Goal: Task Accomplishment & Management: Use online tool/utility

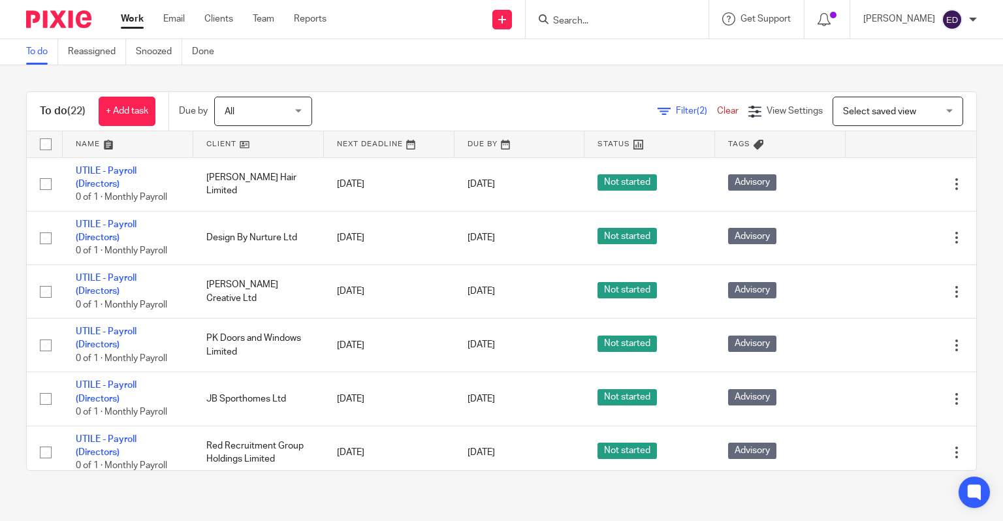
click at [539, 116] on div "Filter (2) Clear View Settings View Settings (2) Filters Clear Save Manage save…" at bounding box center [656, 111] width 642 height 29
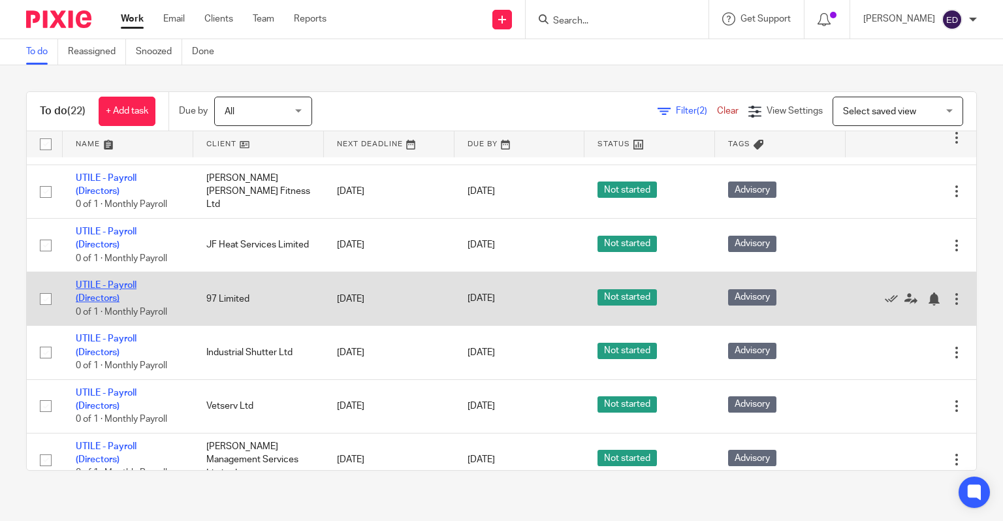
click at [112, 289] on link "UTILE - Payroll (Directors)" at bounding box center [106, 292] width 61 height 22
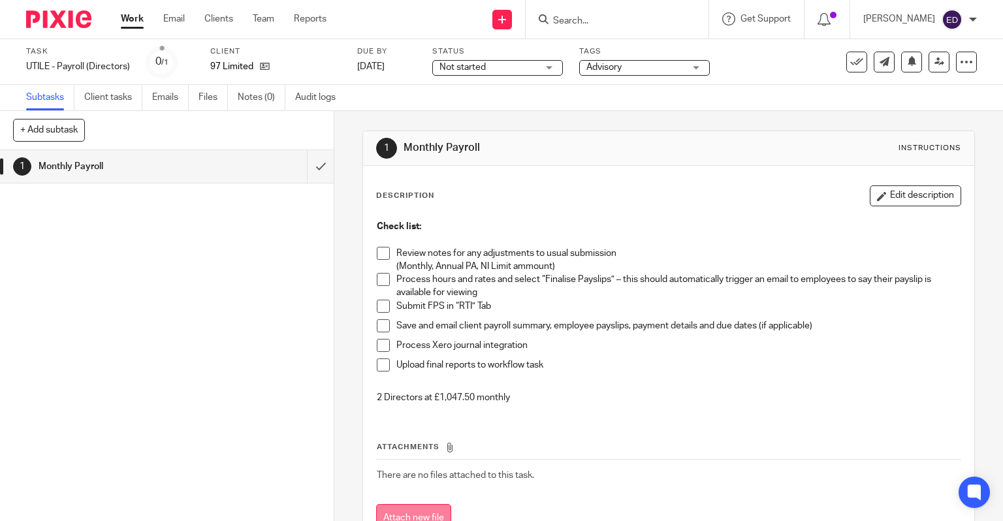
scroll to position [50, 0]
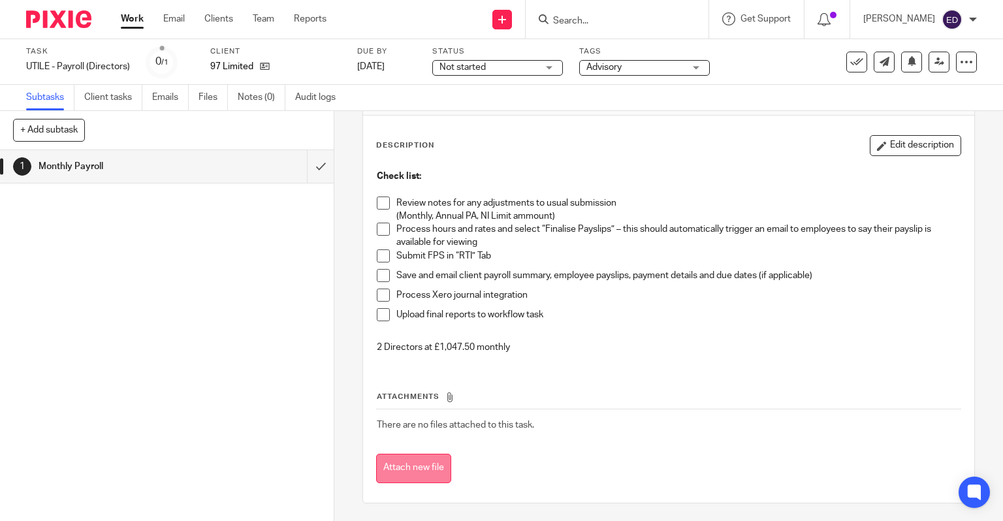
click at [421, 462] on button "Attach new file" at bounding box center [413, 468] width 75 height 29
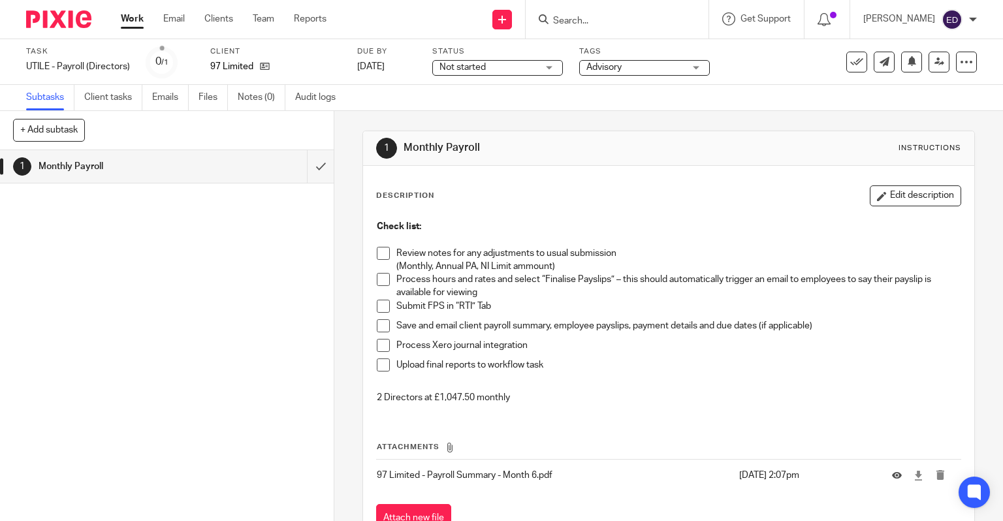
click at [380, 253] on span at bounding box center [383, 253] width 13 height 13
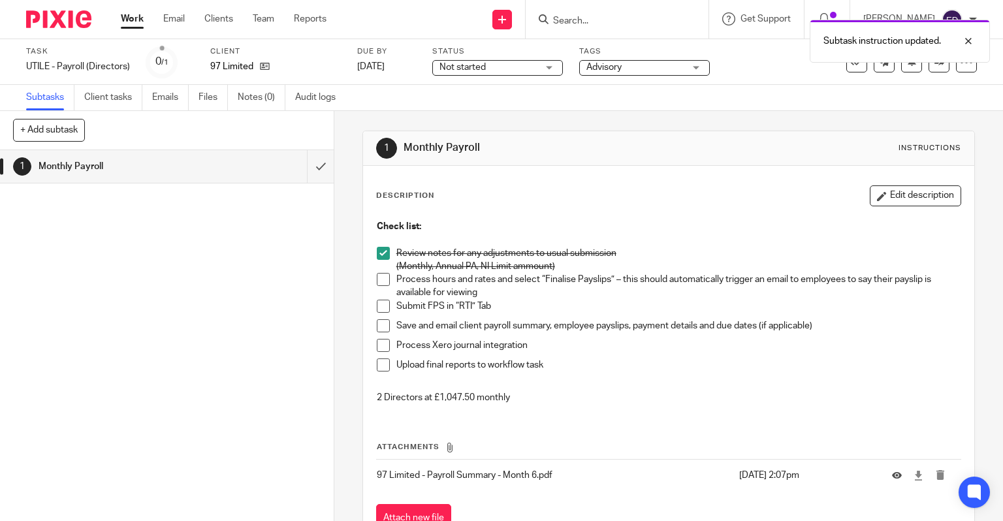
click at [389, 282] on li "Process hours and rates and select “Finalise Payslips” – this should automatica…" at bounding box center [669, 286] width 585 height 27
click at [383, 291] on li "Process hours and rates and select “Finalise Payslips” – this should automatica…" at bounding box center [669, 286] width 585 height 27
click at [380, 281] on span at bounding box center [383, 279] width 13 height 13
click at [382, 306] on span at bounding box center [383, 306] width 13 height 13
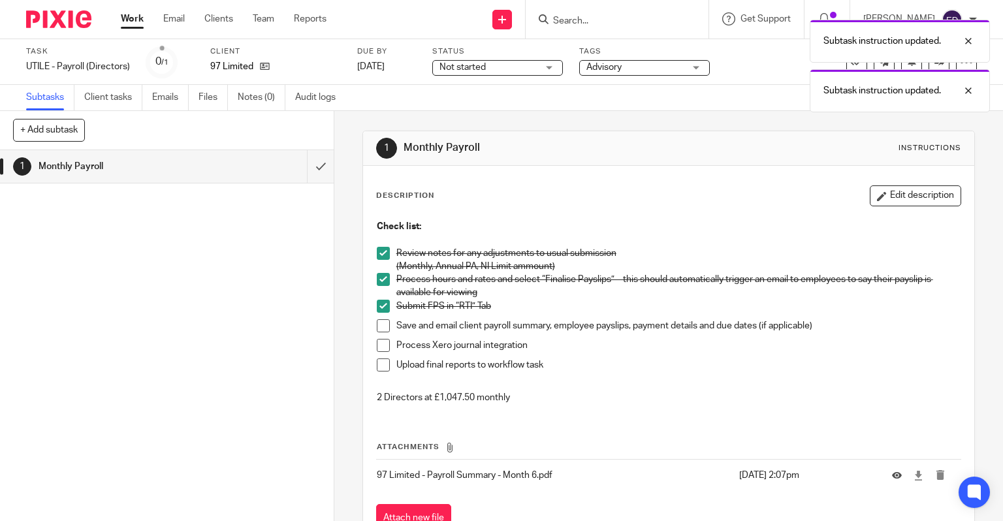
click at [384, 329] on span at bounding box center [383, 325] width 13 height 13
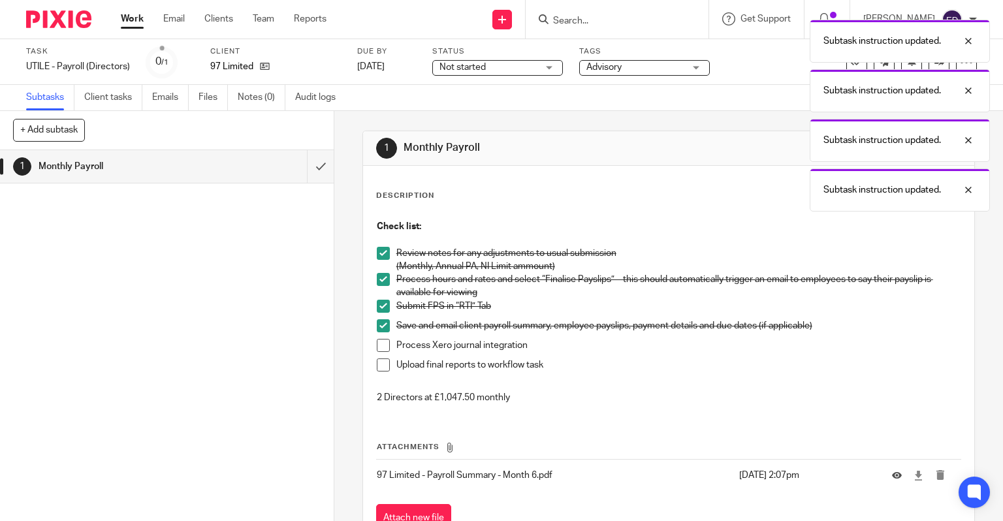
click at [378, 346] on span at bounding box center [383, 345] width 13 height 13
click at [380, 361] on span at bounding box center [383, 365] width 13 height 13
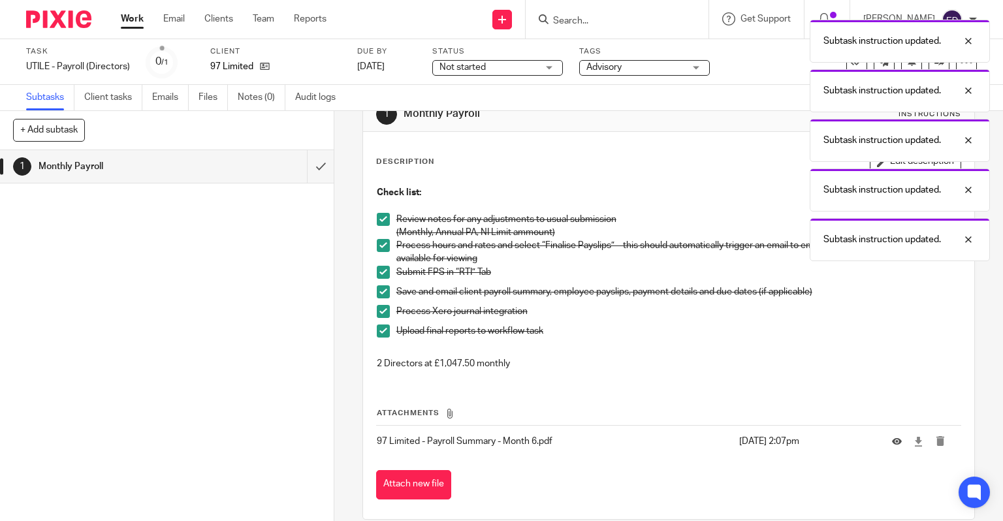
scroll to position [50, 0]
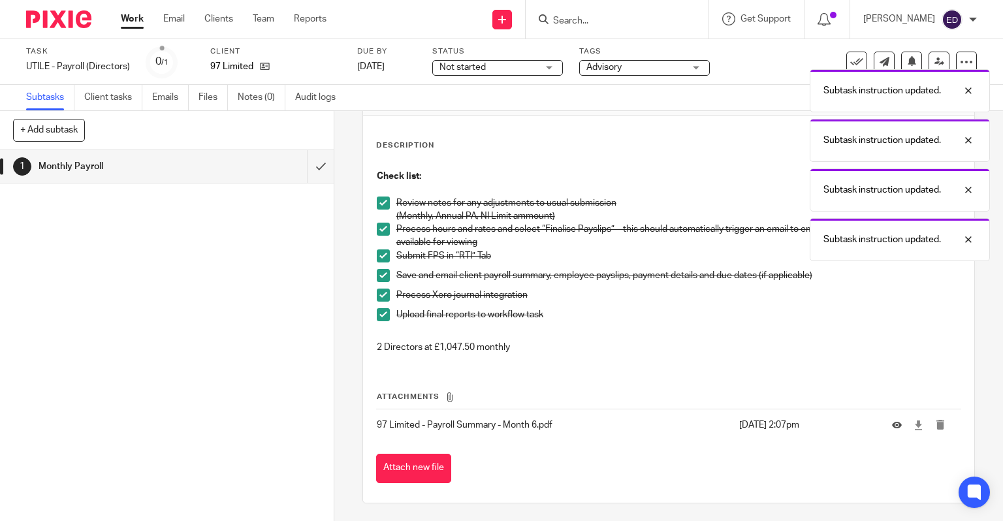
click at [253, 317] on div "1 Monthly Payroll" at bounding box center [167, 335] width 334 height 371
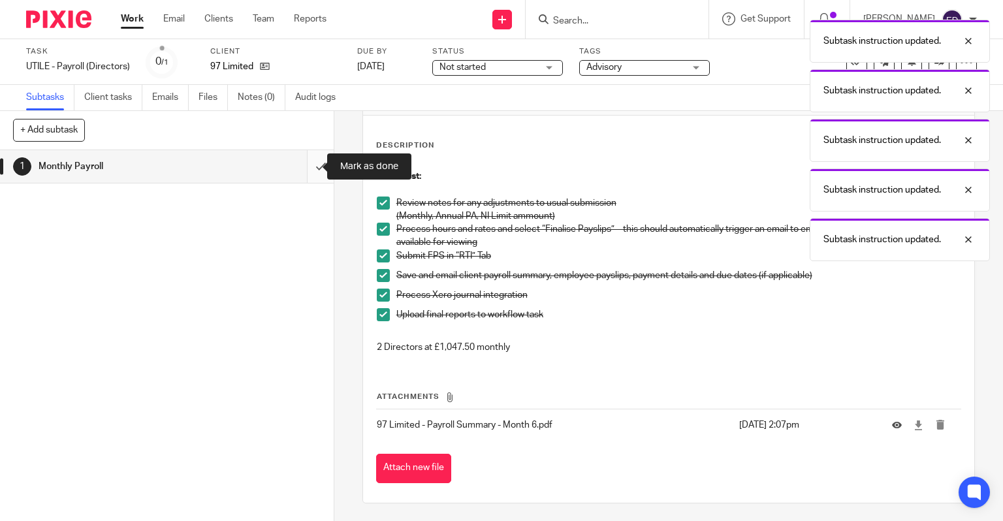
click at [308, 171] on input "submit" at bounding box center [167, 166] width 334 height 33
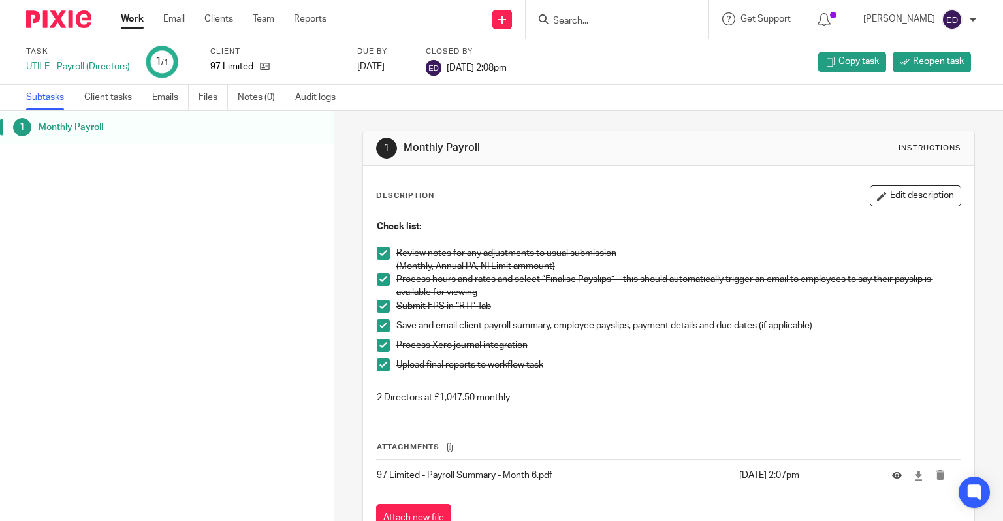
click at [141, 8] on div "Work Email Clients Team Reports Work Email Clients Team Reports Settings" at bounding box center [227, 19] width 238 height 39
click at [138, 22] on link "Work" at bounding box center [132, 18] width 23 height 13
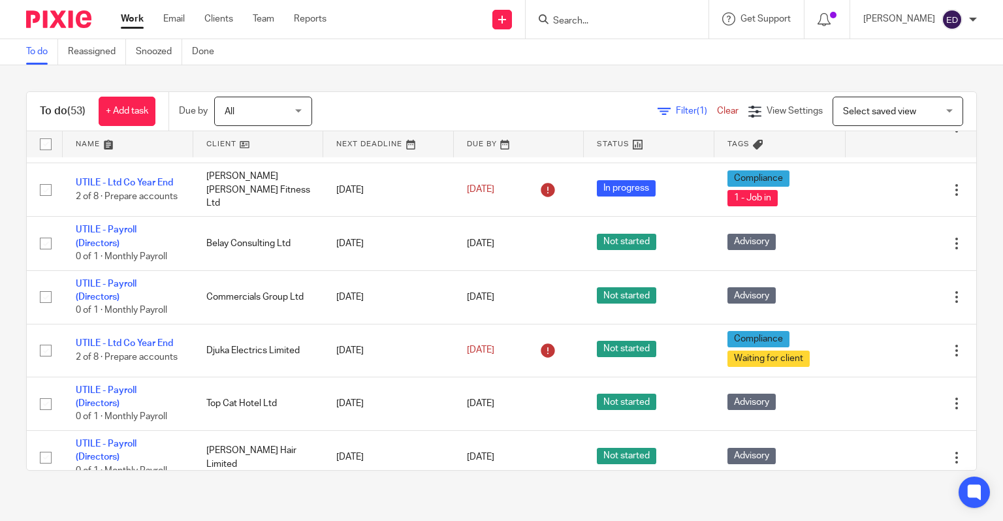
scroll to position [920, 0]
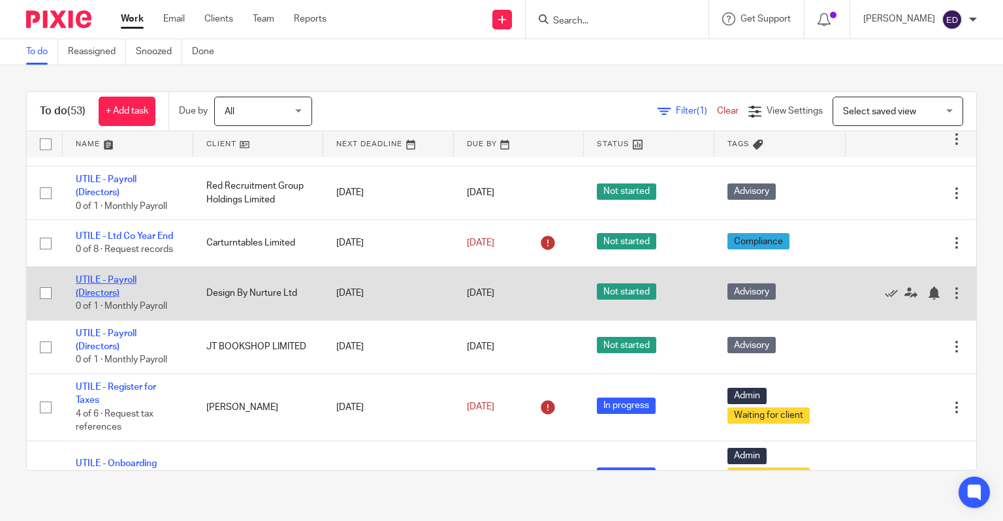
click at [108, 291] on link "UTILE - Payroll (Directors)" at bounding box center [106, 287] width 61 height 22
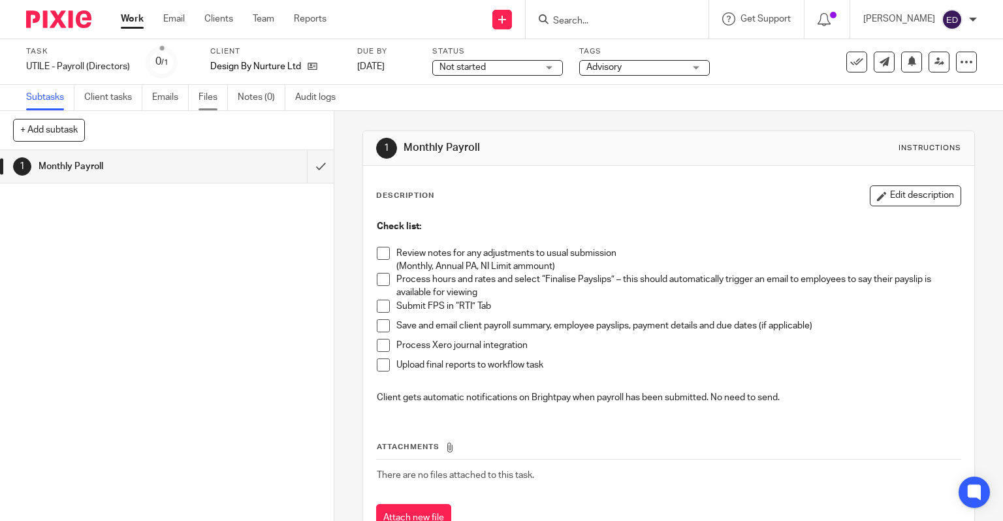
click at [225, 101] on link "Files" at bounding box center [213, 97] width 29 height 25
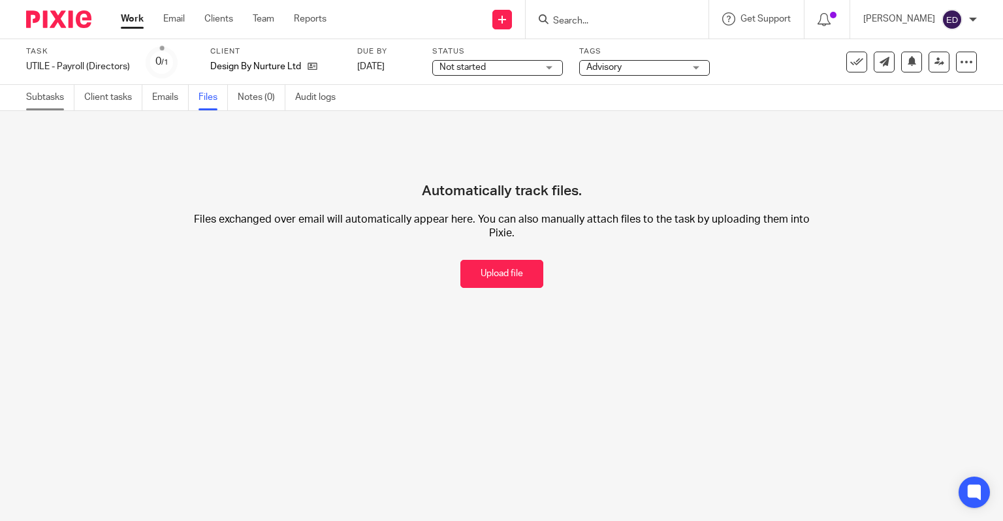
click at [56, 97] on link "Subtasks" at bounding box center [50, 97] width 48 height 25
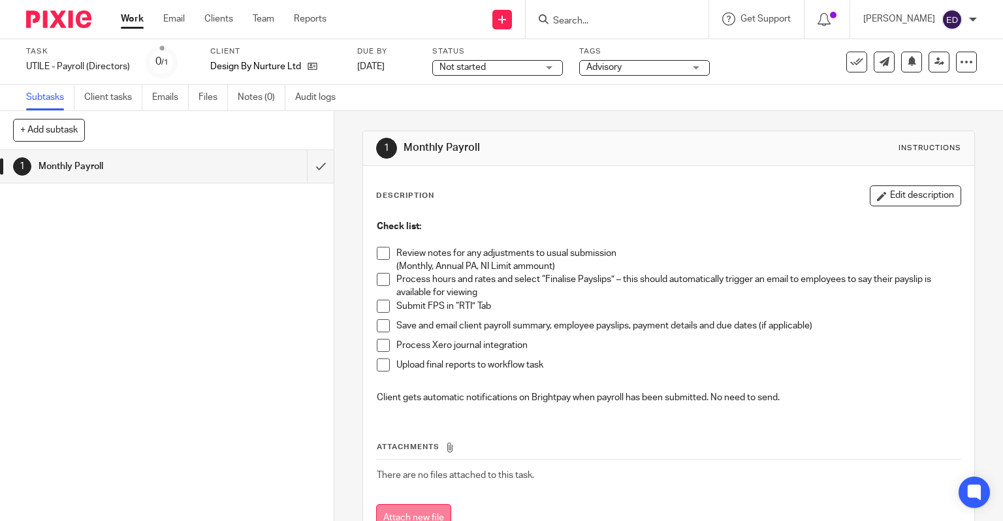
click at [434, 507] on button "Attach new file" at bounding box center [413, 518] width 75 height 29
click at [377, 256] on span at bounding box center [383, 253] width 13 height 13
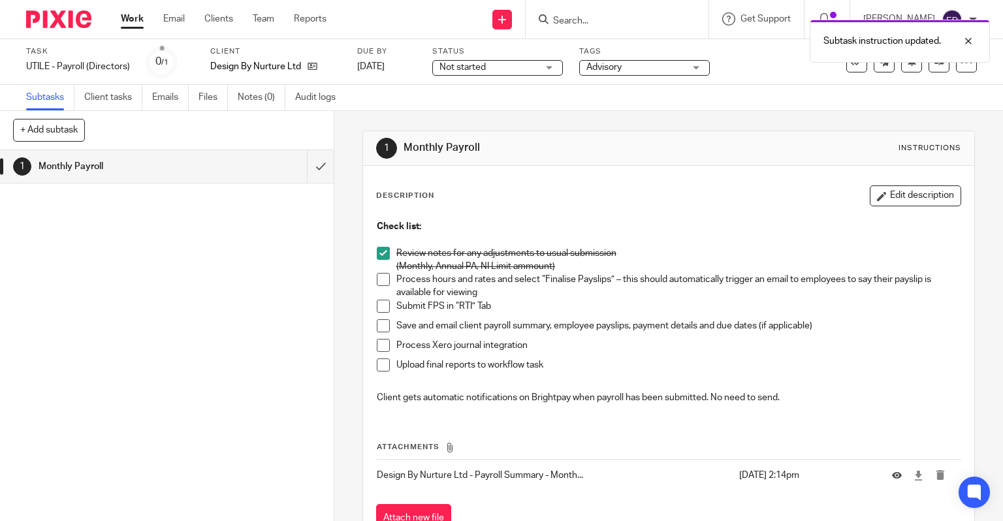
click at [381, 289] on li "Process hours and rates and select “Finalise Payslips” – this should automatica…" at bounding box center [669, 286] width 585 height 27
click at [377, 284] on span at bounding box center [383, 279] width 13 height 13
click at [377, 312] on span at bounding box center [383, 306] width 13 height 13
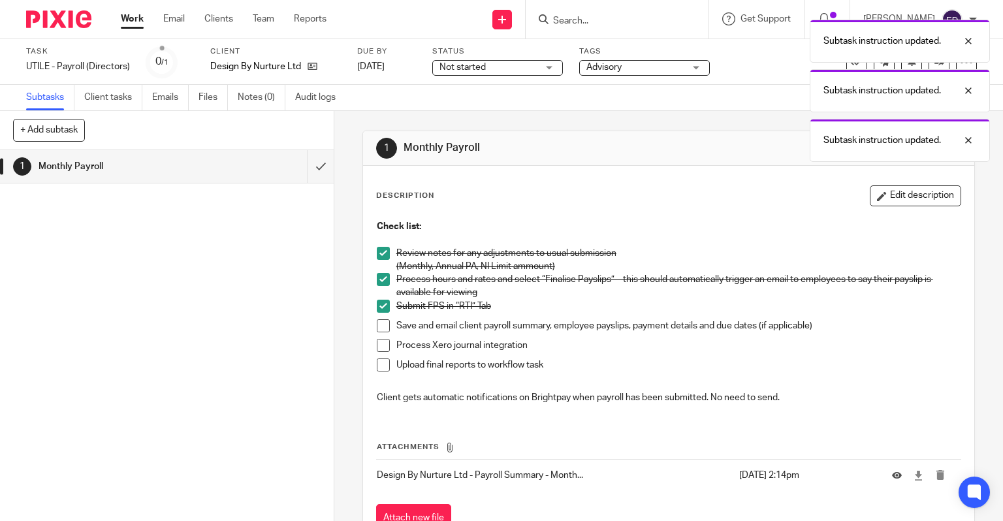
click at [377, 330] on span at bounding box center [383, 325] width 13 height 13
click at [377, 348] on span at bounding box center [383, 345] width 13 height 13
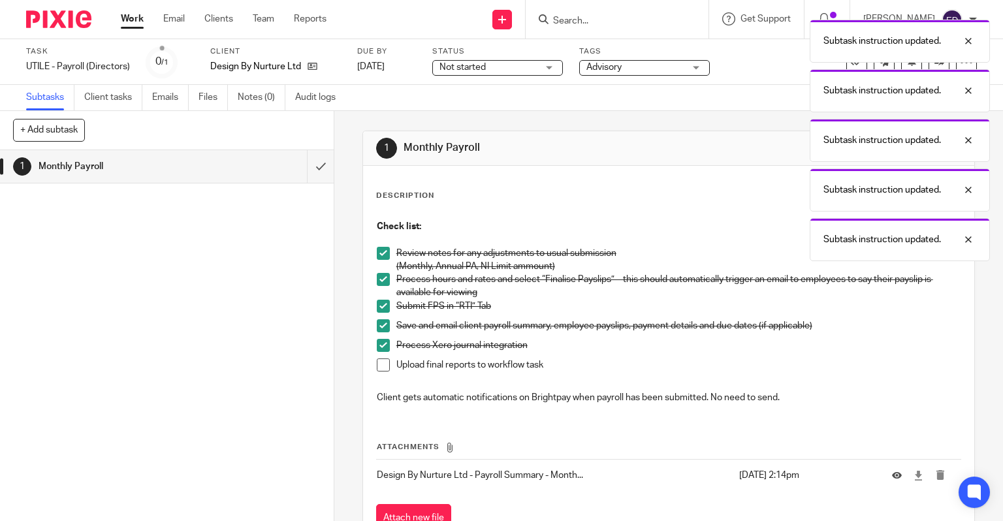
click at [377, 370] on span at bounding box center [383, 365] width 13 height 13
click at [307, 169] on input "submit" at bounding box center [167, 166] width 334 height 33
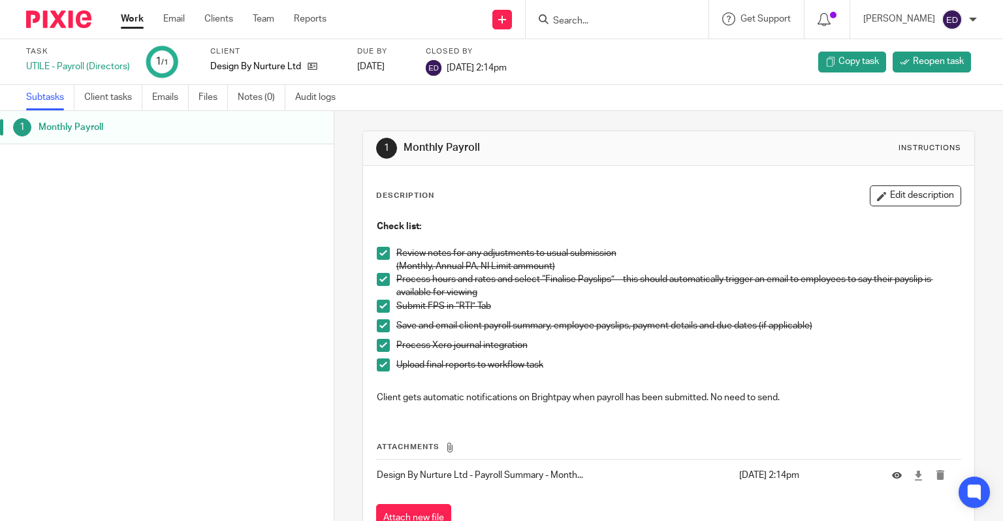
drag, startPoint x: 141, startPoint y: 22, endPoint x: 224, endPoint y: 46, distance: 86.2
click at [141, 22] on link "Work" at bounding box center [132, 18] width 23 height 13
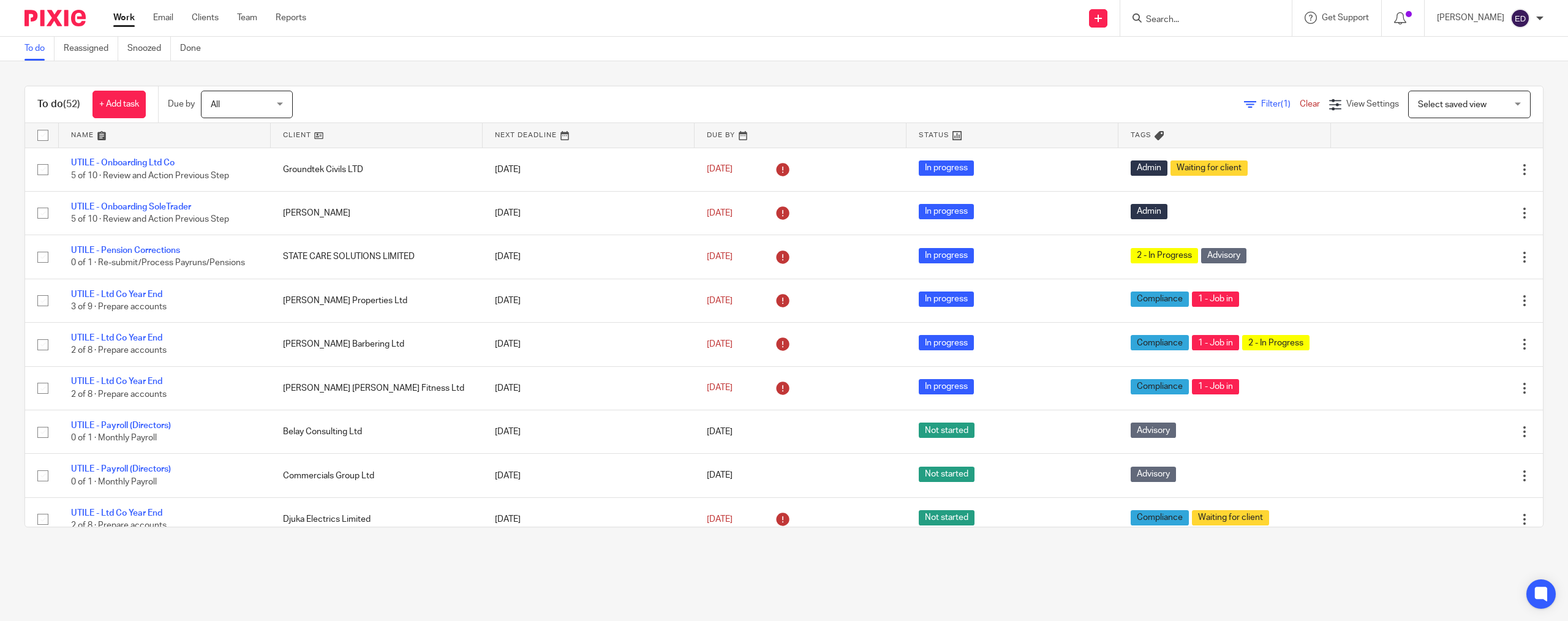
click at [941, 84] on div "To do (52) + Add task Due by All All Today Tomorrow This week Next week This mo…" at bounding box center [784, 306] width 1568 height 491
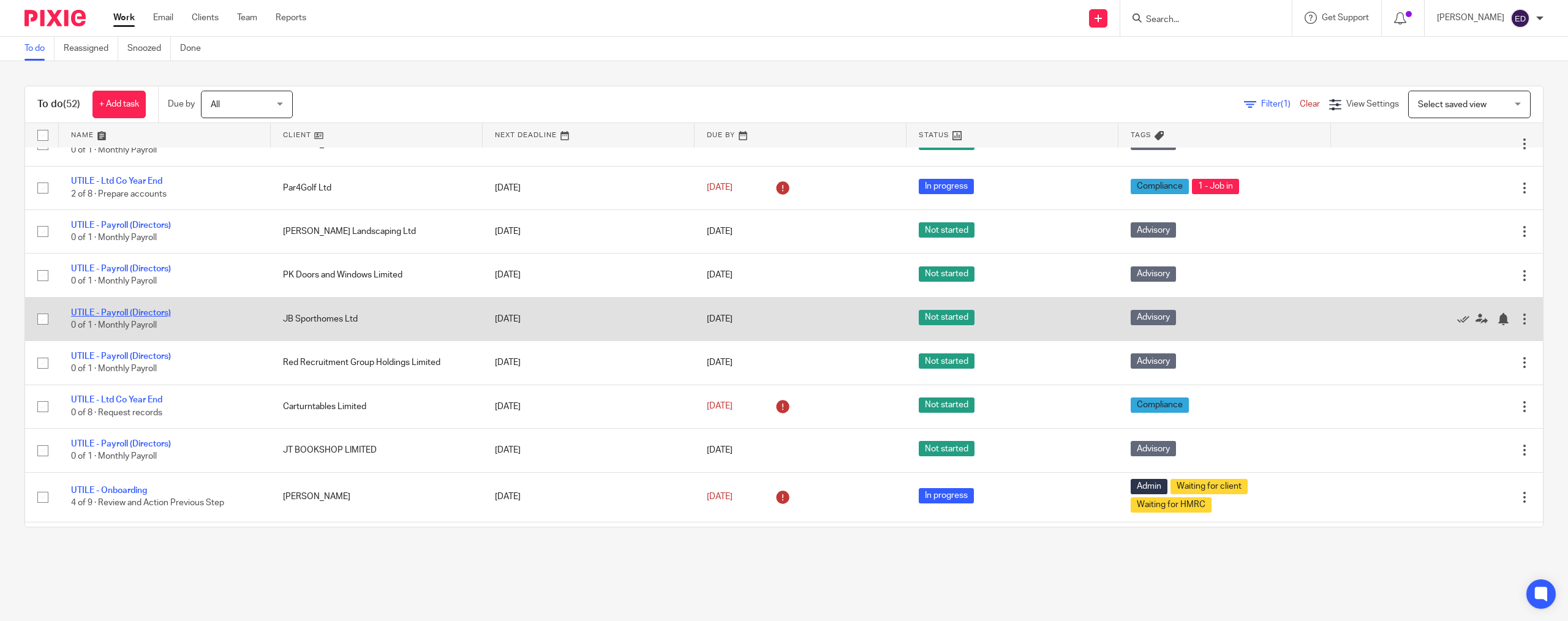
click at [149, 317] on link "UTILE - Payroll (Directors)" at bounding box center [121, 312] width 99 height 8
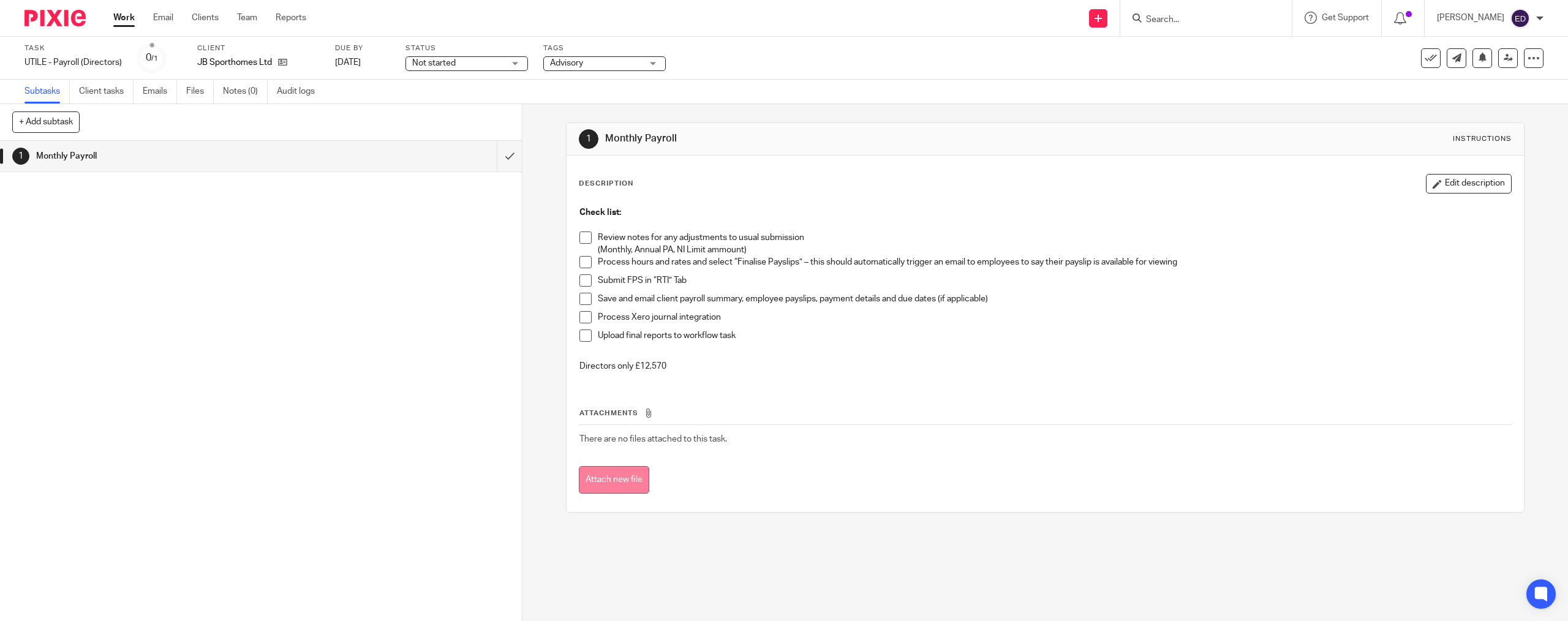
click at [630, 487] on button "Attach new file" at bounding box center [613, 479] width 70 height 27
click at [582, 235] on span at bounding box center [585, 237] width 12 height 12
click at [582, 262] on span at bounding box center [585, 262] width 12 height 12
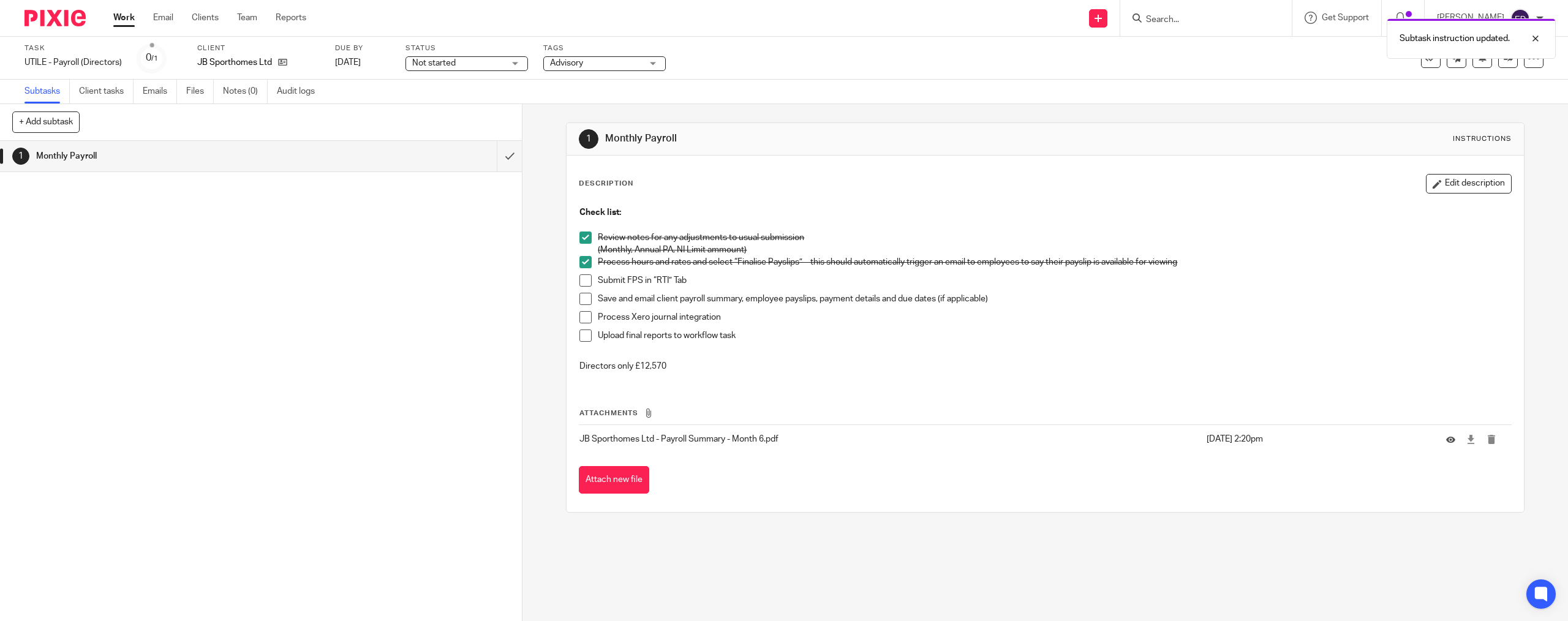
click at [582, 295] on span at bounding box center [585, 298] width 12 height 12
click at [581, 281] on span at bounding box center [585, 280] width 12 height 12
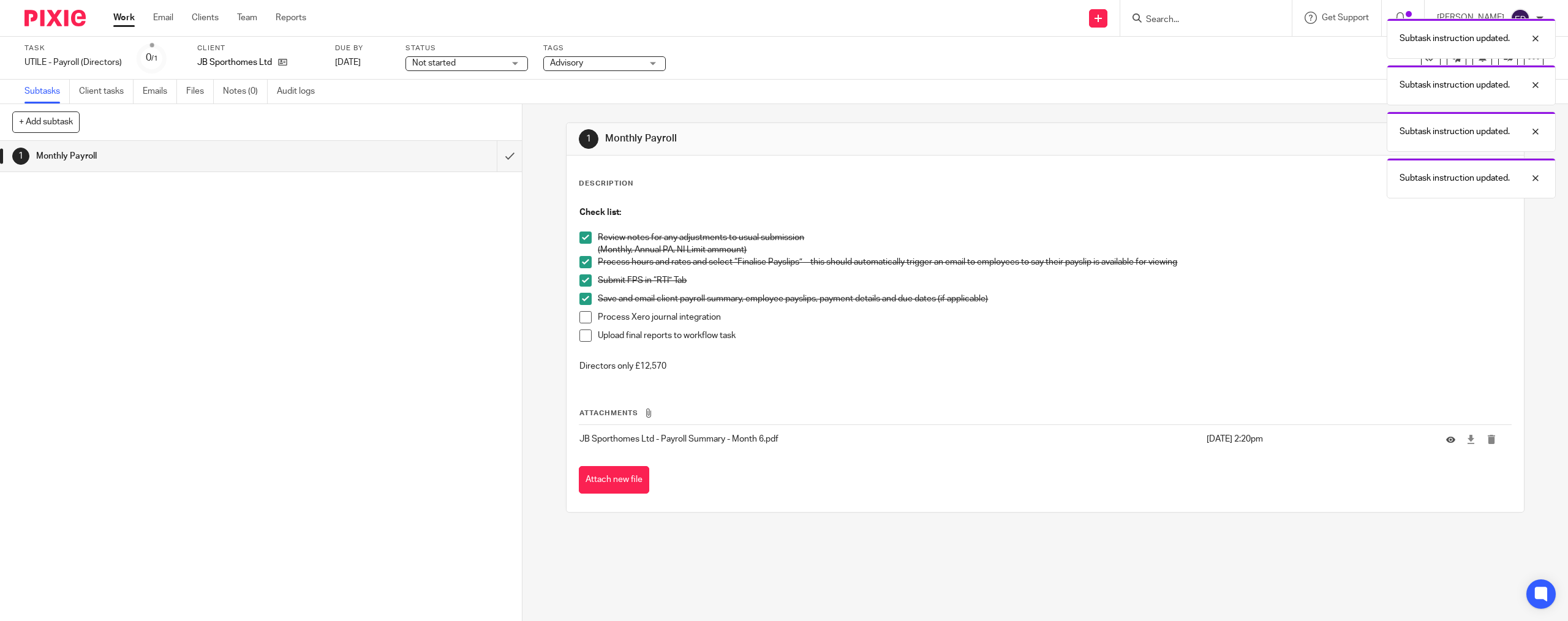
click at [580, 310] on li "Save and email client payroll summary, employee payslips, payment details and d…" at bounding box center [1045, 302] width 931 height 19
click at [580, 335] on span at bounding box center [585, 335] width 12 height 12
click at [580, 314] on span at bounding box center [585, 317] width 12 height 12
click at [498, 165] on input "submit" at bounding box center [261, 156] width 522 height 31
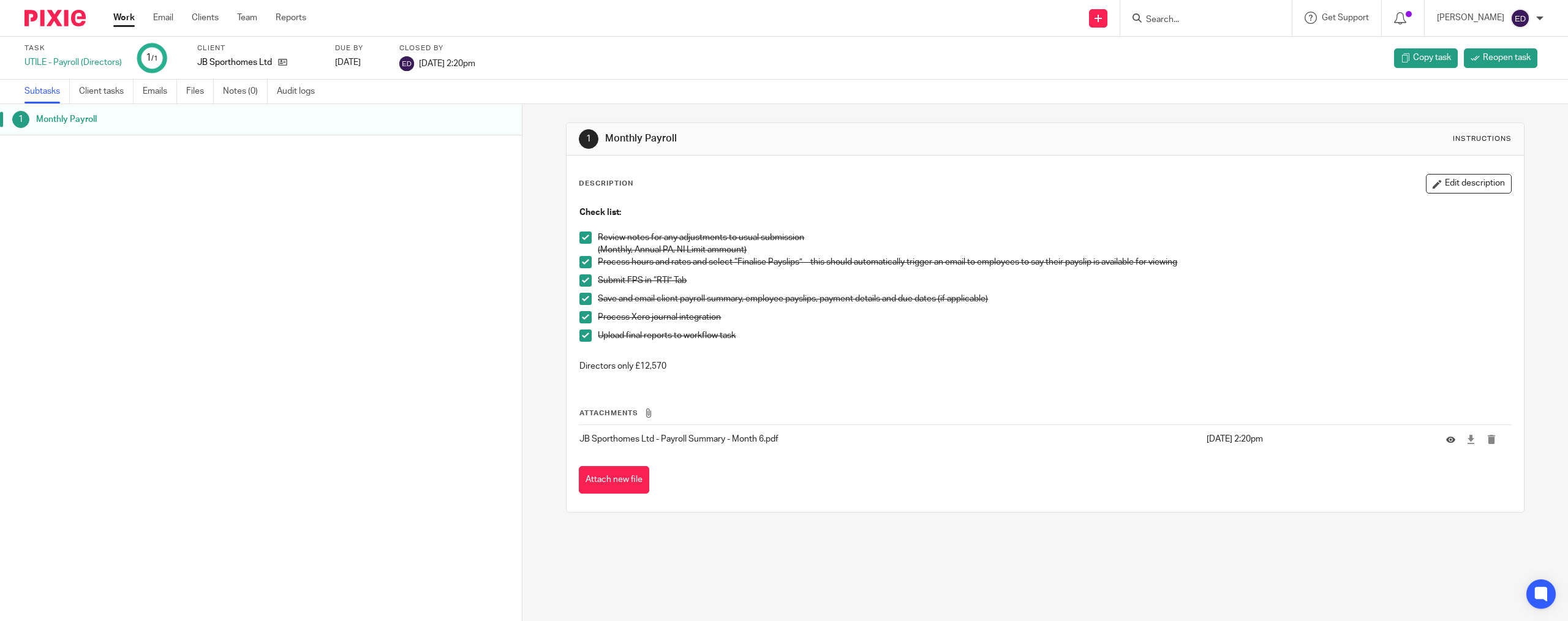
click at [124, 23] on link "Work" at bounding box center [124, 17] width 22 height 12
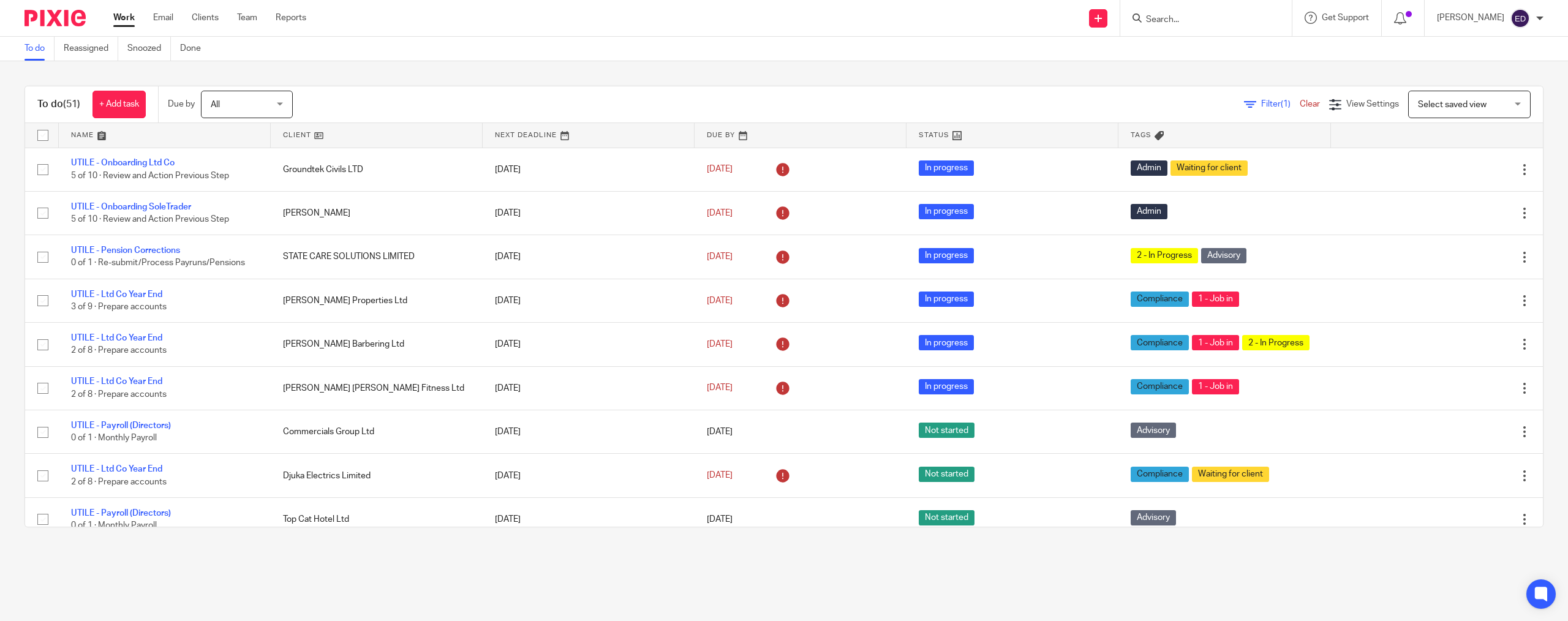
click at [517, 98] on div "Filter (1) Clear View Settings View Settings (1) Filters Clear Save Manage save…" at bounding box center [928, 104] width 1229 height 27
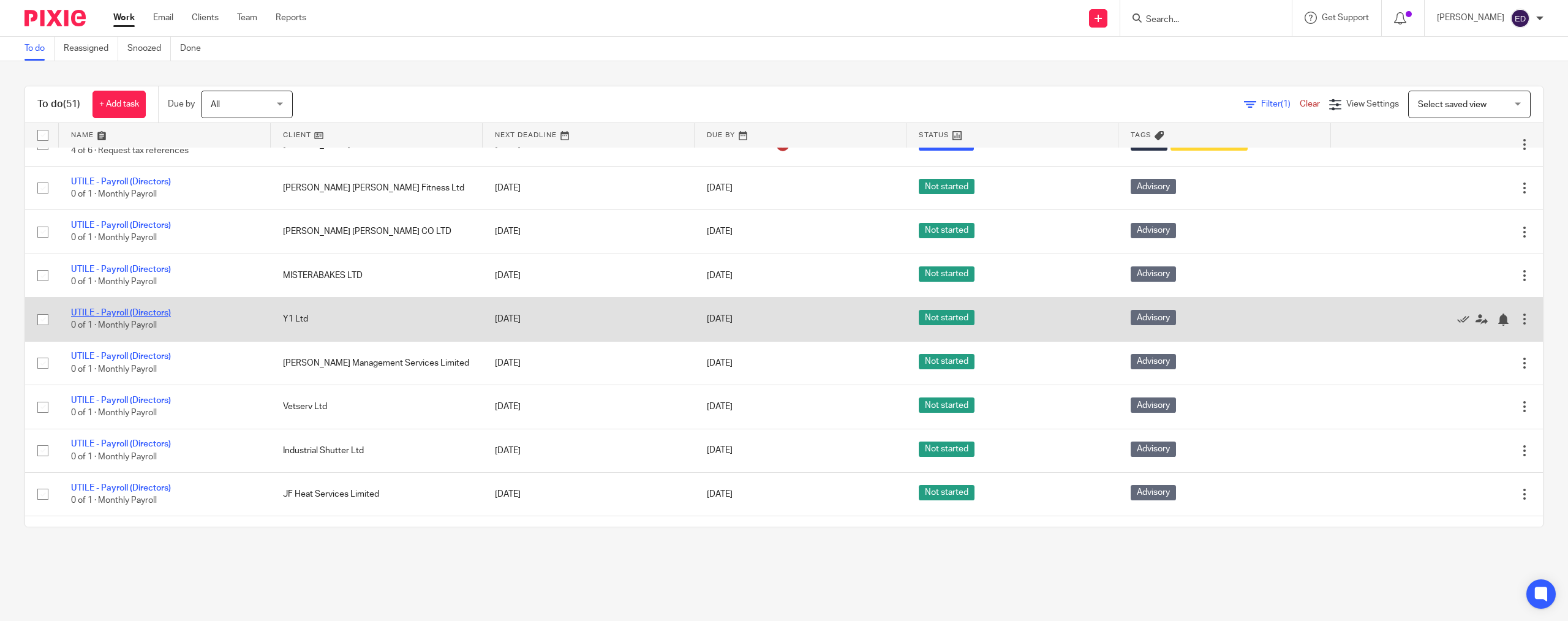
click at [147, 315] on link "UTILE - Payroll (Directors)" at bounding box center [121, 312] width 99 height 8
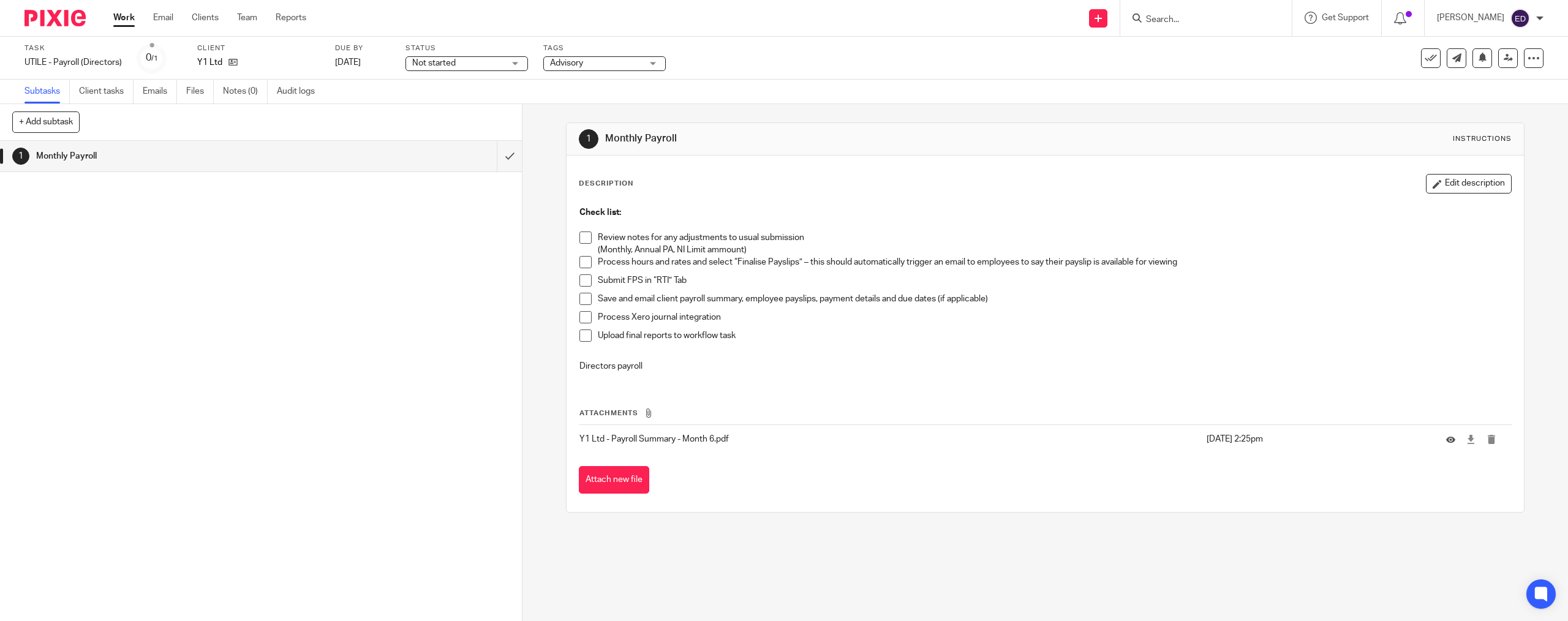
click at [586, 247] on li "Review notes for any adjustments to usual submission (Monthly, Annual PA, NI Li…" at bounding box center [1045, 244] width 931 height 25
click at [584, 236] on span at bounding box center [585, 237] width 12 height 12
click at [584, 262] on span at bounding box center [585, 262] width 12 height 12
click at [580, 289] on li "Submit FPS in “RTI” Tab" at bounding box center [1045, 284] width 931 height 19
click at [581, 301] on span at bounding box center [585, 298] width 12 height 12
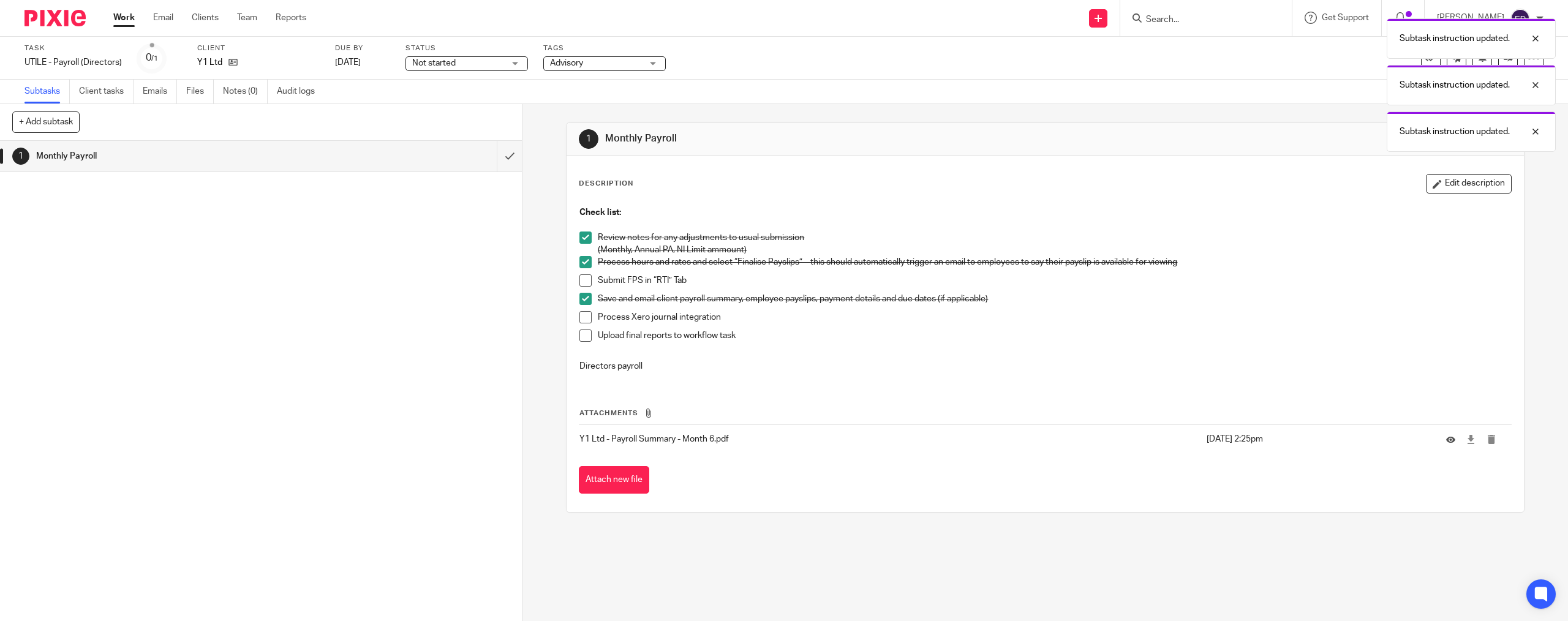
click at [582, 280] on span at bounding box center [585, 280] width 12 height 12
click at [582, 315] on span at bounding box center [585, 317] width 12 height 12
click at [582, 335] on span at bounding box center [585, 335] width 12 height 12
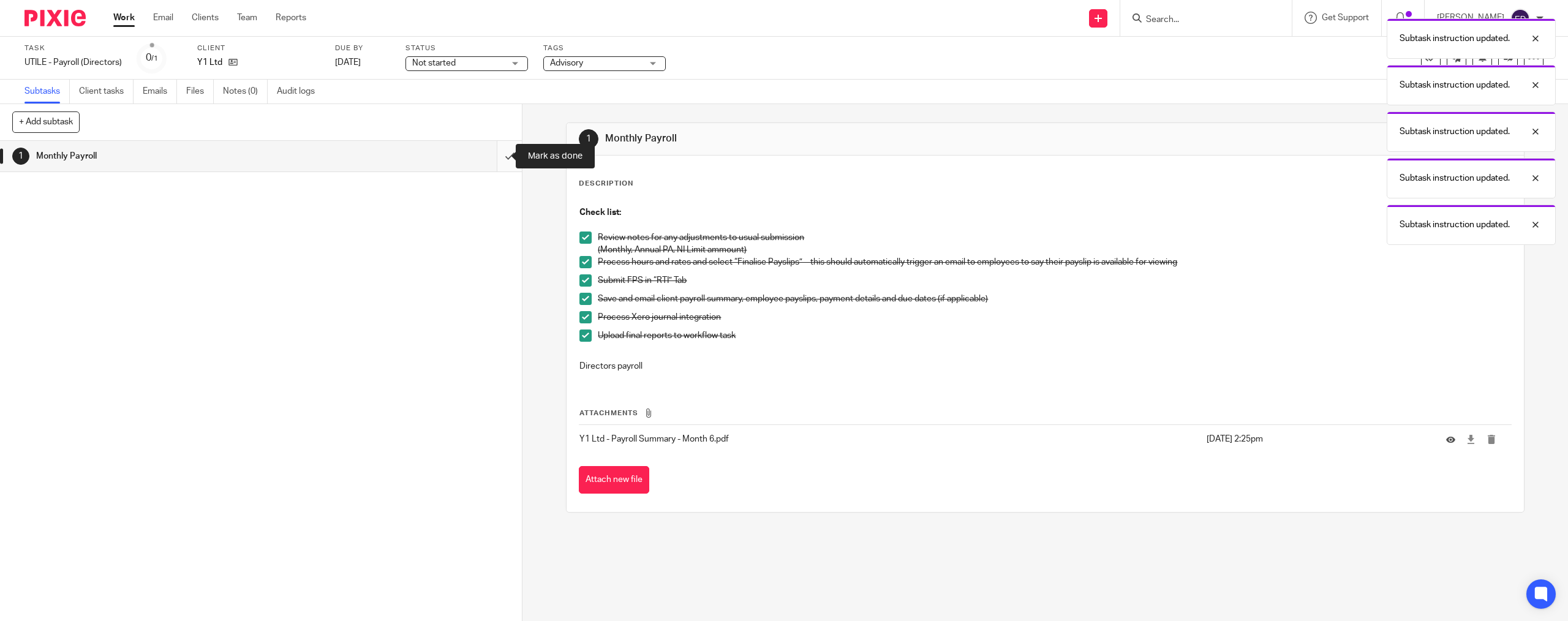
click at [498, 153] on input "submit" at bounding box center [261, 156] width 522 height 31
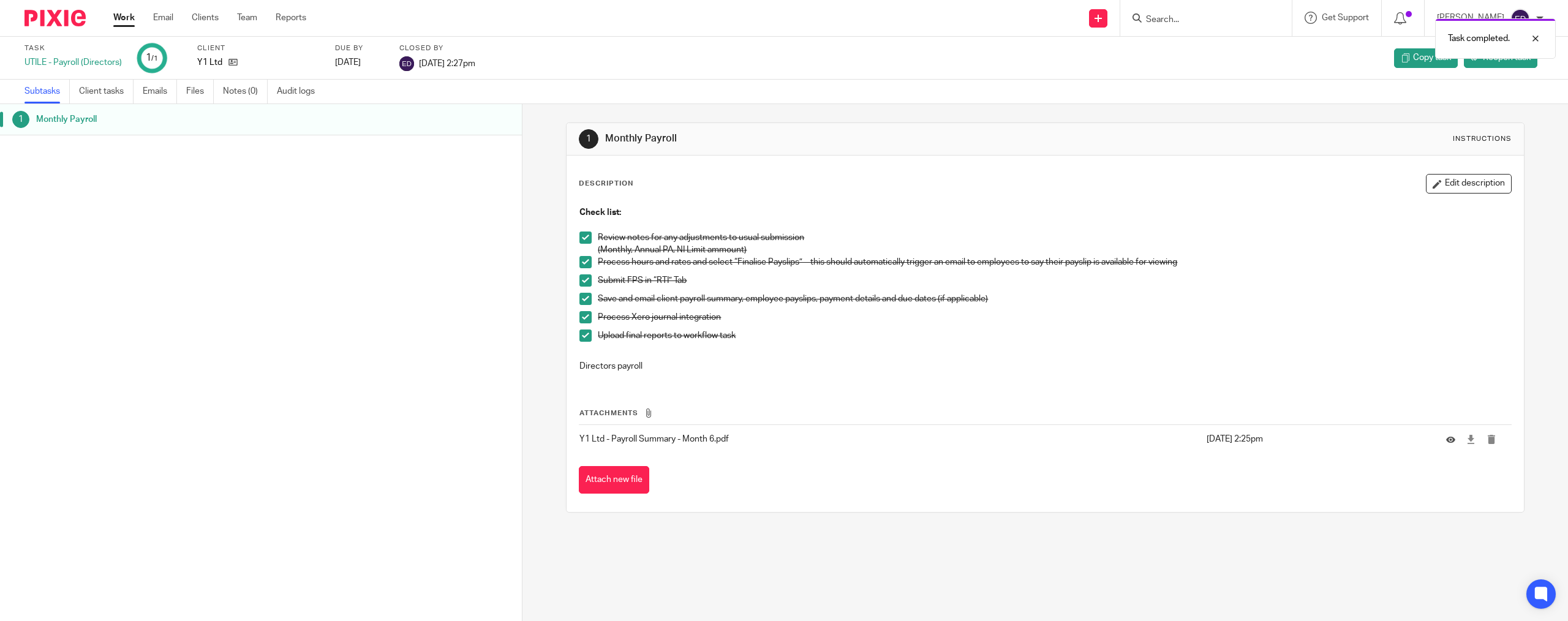
click at [125, 18] on link "Work" at bounding box center [124, 17] width 22 height 12
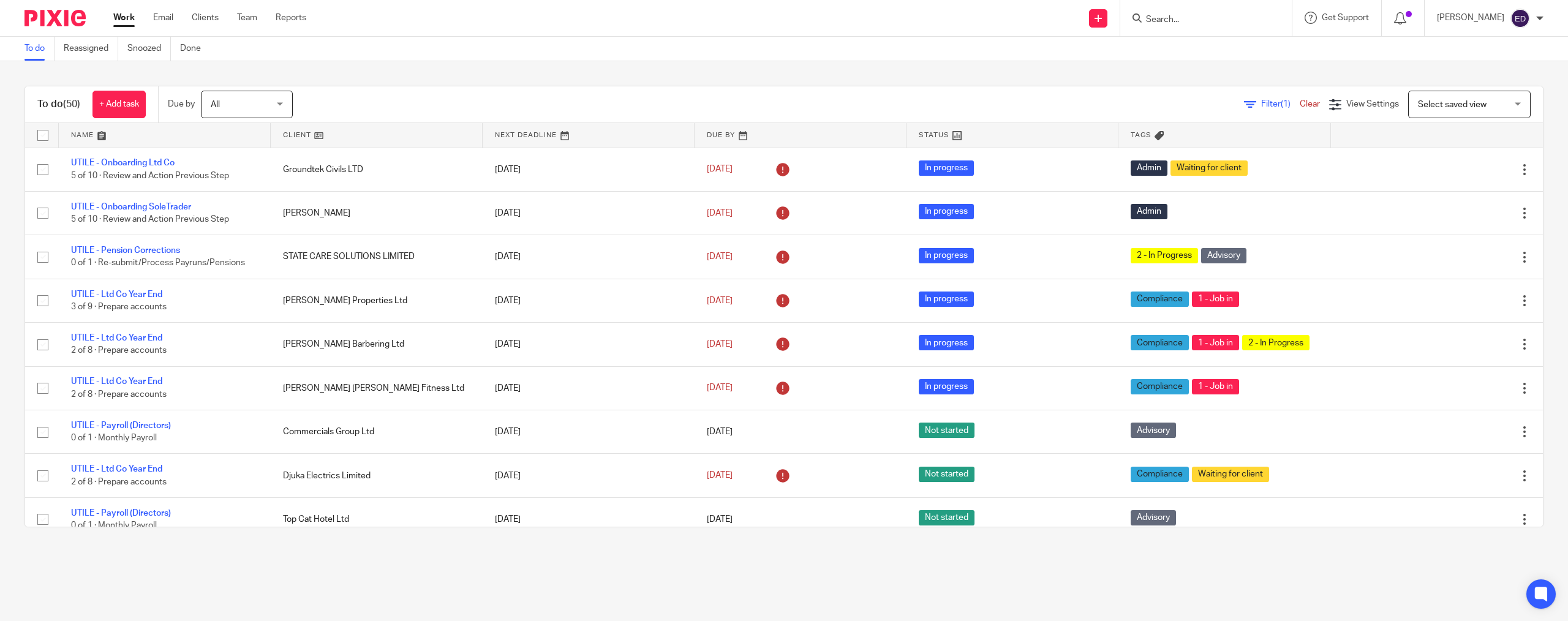
click at [1236, 25] on form at bounding box center [1210, 18] width 130 height 15
type input "top"
click button "submit" at bounding box center [0, 0] width 0 height 0
click at [1212, 46] on link at bounding box center [1251, 53] width 219 height 28
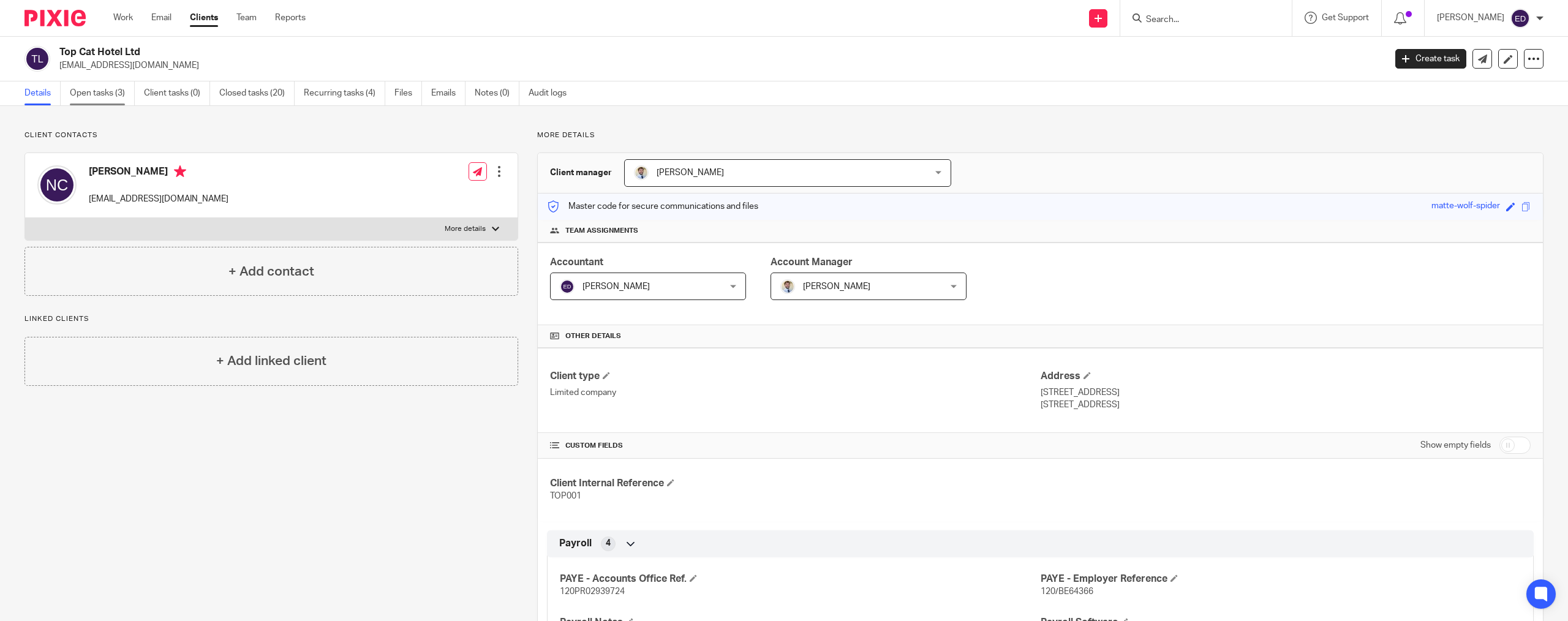
click at [94, 93] on link "Open tasks (3)" at bounding box center [101, 93] width 65 height 23
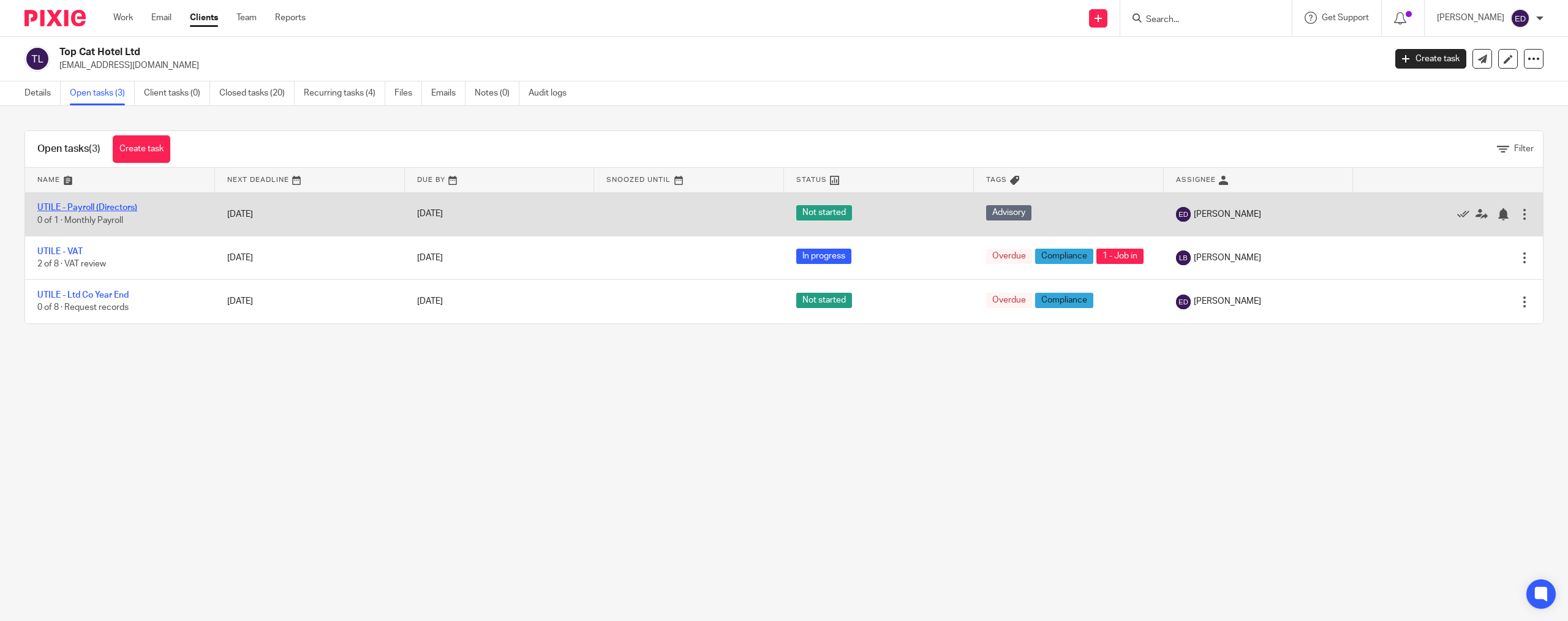
click at [133, 209] on link "UTILE - Payroll (Directors)" at bounding box center [87, 207] width 99 height 8
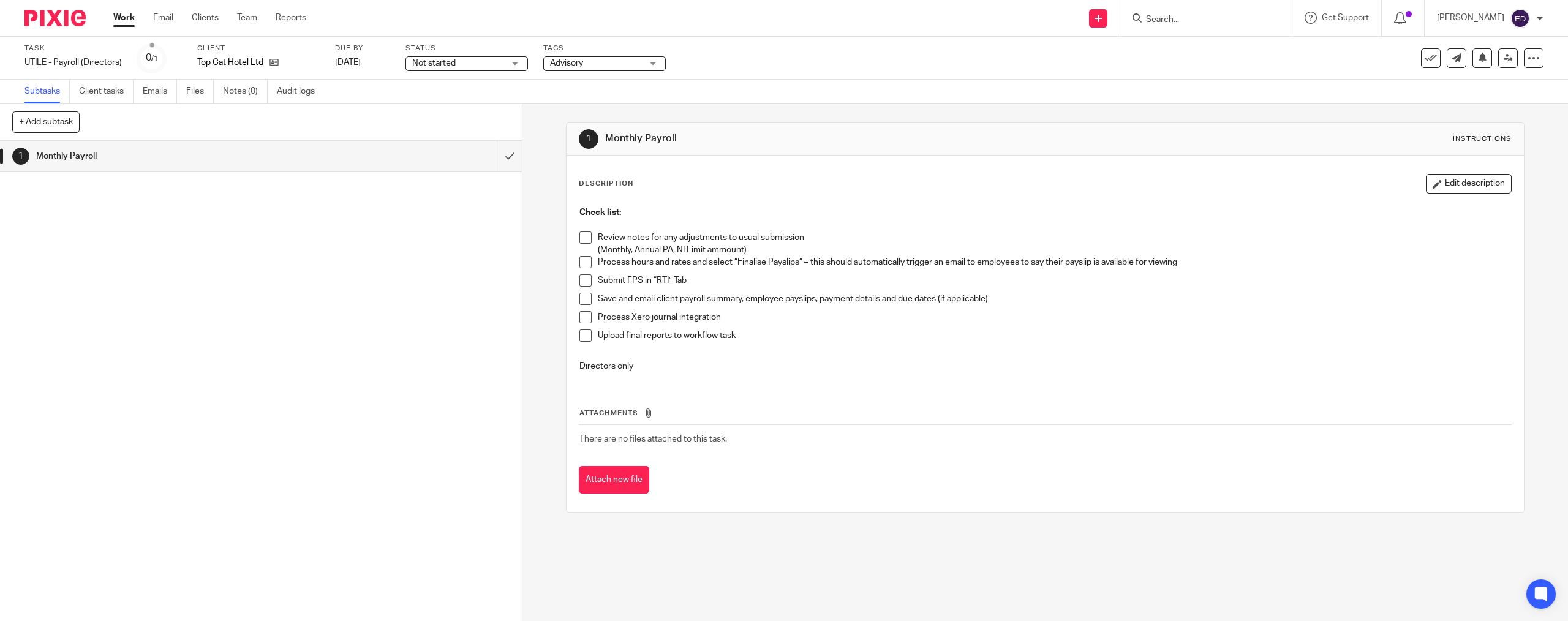
click at [609, 477] on button "Attach new file" at bounding box center [613, 479] width 70 height 27
click at [590, 236] on li "Review notes for any adjustments to usual submission (Monthly, Annual PA, NI Li…" at bounding box center [1045, 244] width 931 height 25
click at [583, 240] on span at bounding box center [585, 237] width 12 height 12
click at [591, 261] on li "Process hours and rates and select “Finalise Payslips” – this should automatica…" at bounding box center [1045, 265] width 931 height 19
click at [584, 261] on span at bounding box center [585, 262] width 12 height 12
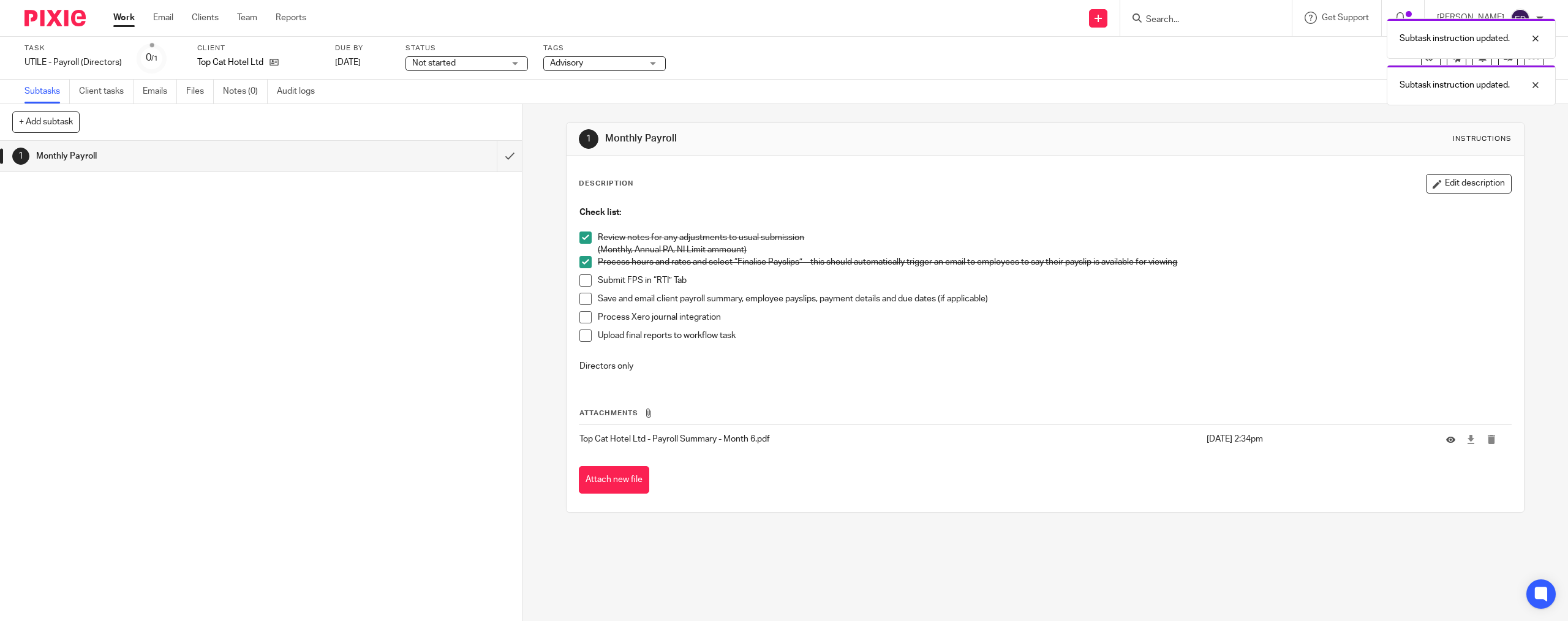
click at [575, 289] on div "Check list: Review notes for any adjustments to usual submission (Monthly, Annu…" at bounding box center [1045, 292] width 943 height 182
click at [580, 281] on span at bounding box center [585, 280] width 12 height 12
click at [583, 305] on span at bounding box center [585, 298] width 12 height 12
click at [584, 317] on span at bounding box center [585, 317] width 12 height 12
click at [582, 340] on span at bounding box center [585, 335] width 12 height 12
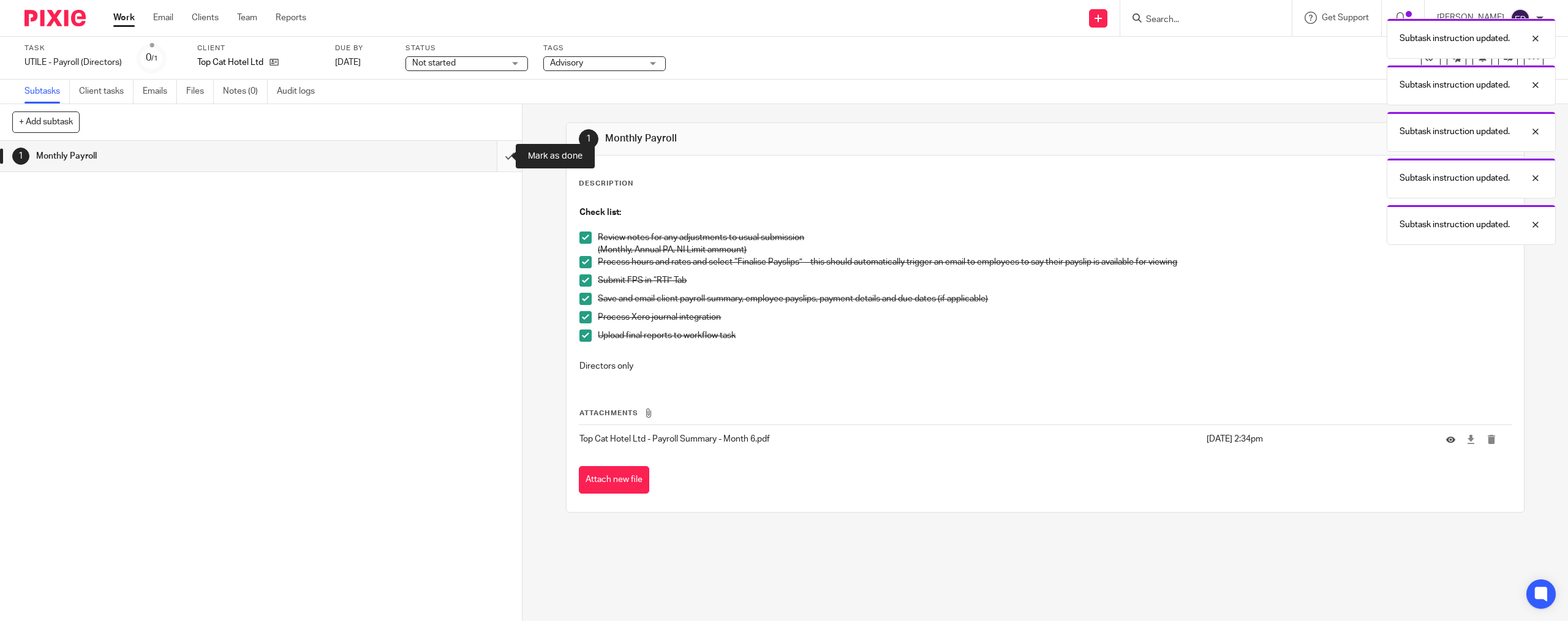
click at [497, 161] on input "submit" at bounding box center [261, 156] width 522 height 31
